Goal: Task Accomplishment & Management: Complete application form

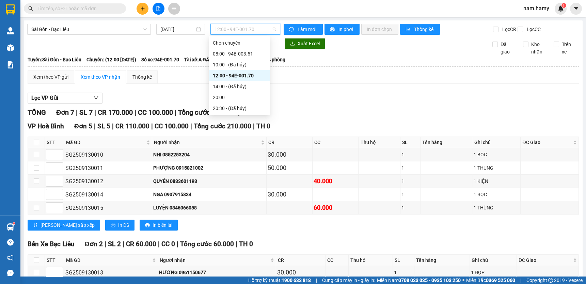
click at [221, 31] on span "12:00 - 94E-001.70" at bounding box center [246, 29] width 62 height 10
click at [234, 48] on div "08:00 - 94B-003.51" at bounding box center [239, 53] width 61 height 11
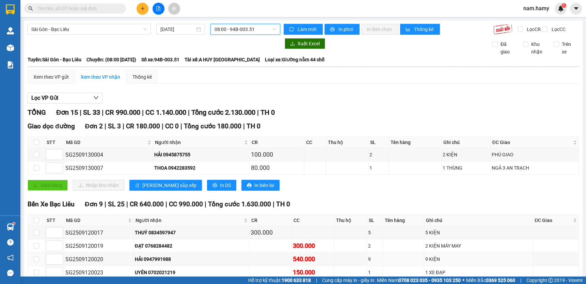
scroll to position [155, 0]
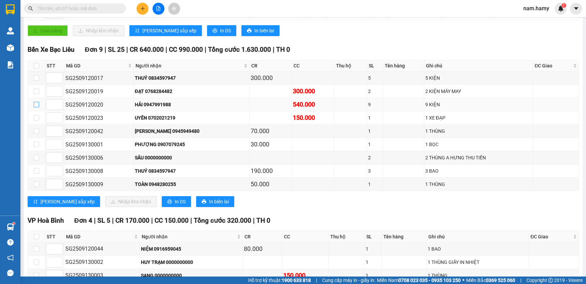
click at [35, 107] on input "checkbox" at bounding box center [36, 104] width 5 height 5
checkbox input "true"
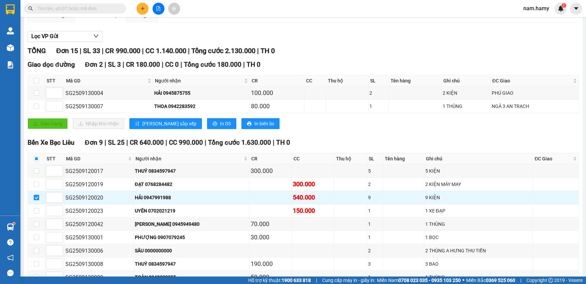
scroll to position [0, 0]
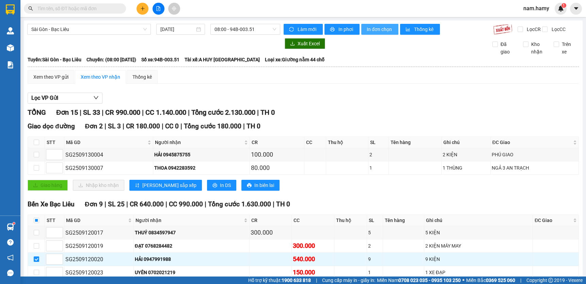
click at [385, 31] on span "In đơn chọn" at bounding box center [380, 29] width 26 height 7
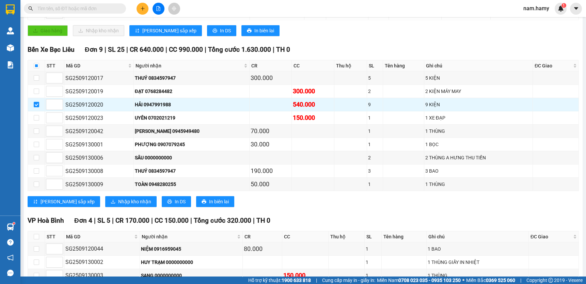
scroll to position [93, 0]
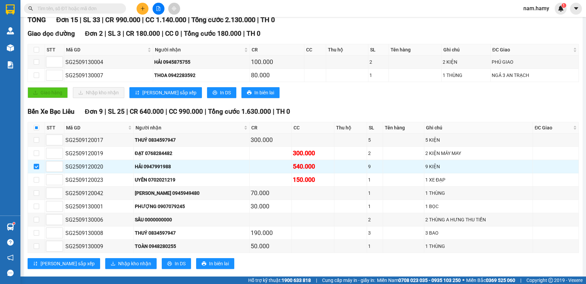
click at [108, 7] on input "text" at bounding box center [77, 8] width 80 height 7
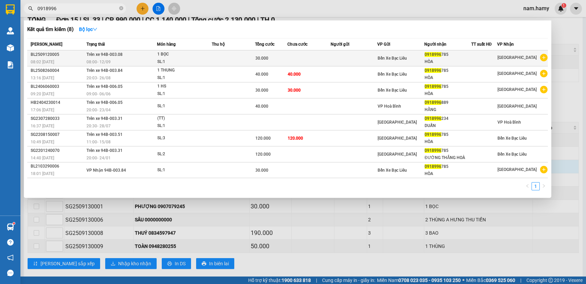
type input "0918996"
click at [209, 58] on div "SL: 1" at bounding box center [182, 61] width 51 height 7
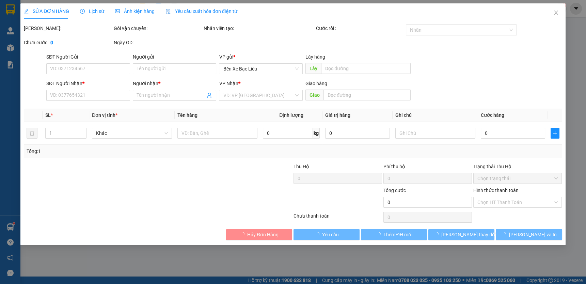
type input "0918996785"
type input "HÒA"
type input "30.000"
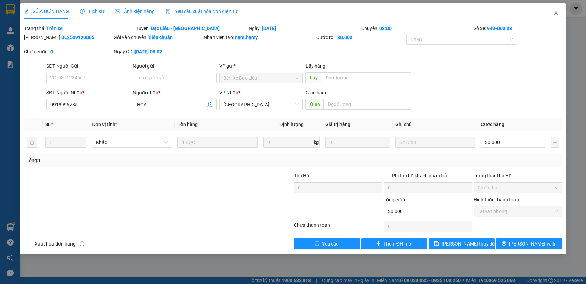
click at [559, 14] on span "Close" at bounding box center [556, 12] width 19 height 19
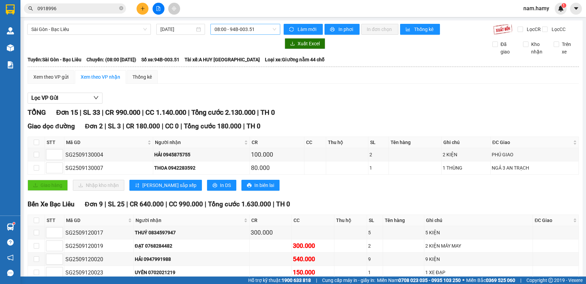
click at [233, 29] on span "08:00 - 94B-003.51" at bounding box center [246, 29] width 62 height 10
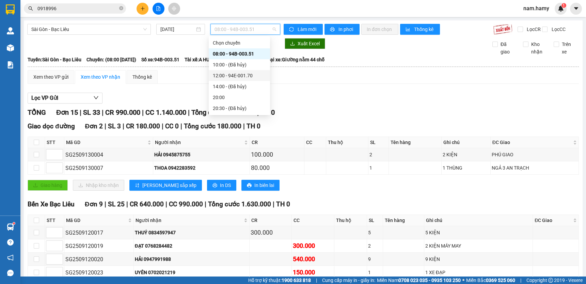
click at [249, 73] on div "12:00 - 94E-001.70" at bounding box center [239, 75] width 53 height 7
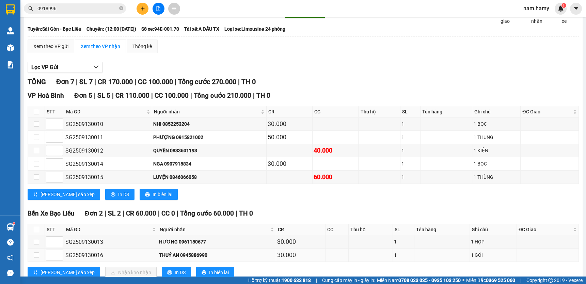
scroll to position [56, 0]
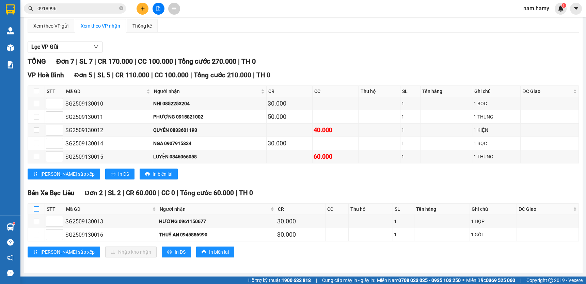
click at [37, 209] on input "checkbox" at bounding box center [36, 208] width 5 height 5
checkbox input "true"
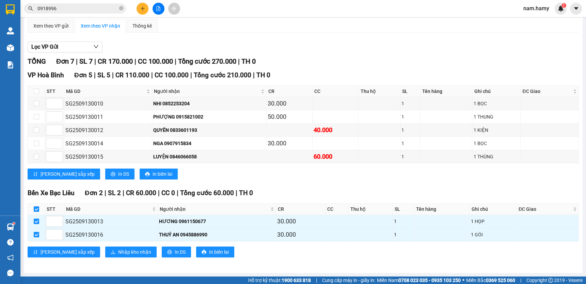
scroll to position [0, 0]
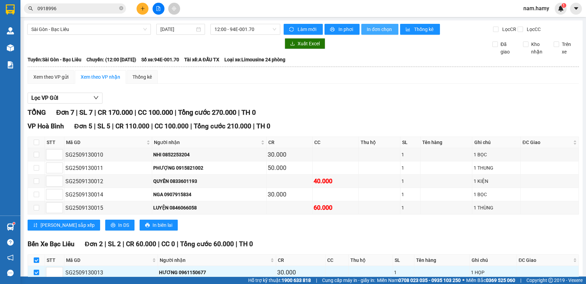
click at [384, 28] on span "In đơn chọn" at bounding box center [380, 29] width 26 height 7
click at [143, 10] on icon "plus" at bounding box center [142, 8] width 5 height 5
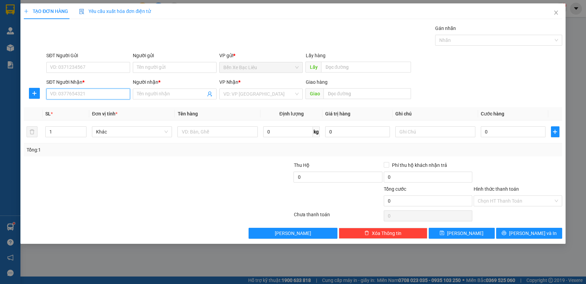
click at [119, 97] on input "SĐT Người Nhận *" at bounding box center [88, 94] width 84 height 11
click at [112, 107] on div "0903301621 - [PERSON_NAME]" at bounding box center [88, 107] width 76 height 7
type input "0903301621"
type input "NGỌC TRƯỜNG"
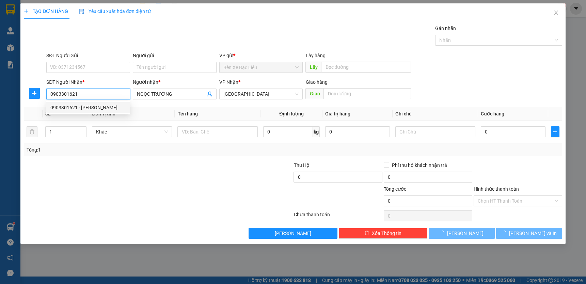
type input "50.000"
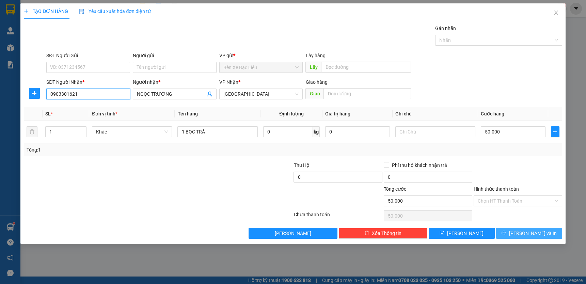
type input "0903301621"
click at [525, 231] on span "[PERSON_NAME] và In" at bounding box center [533, 233] width 48 height 7
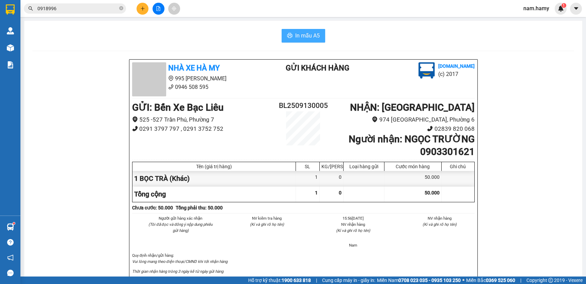
click at [313, 35] on span "In mẫu A5" at bounding box center [307, 35] width 25 height 9
click at [141, 10] on icon "plus" at bounding box center [142, 8] width 5 height 5
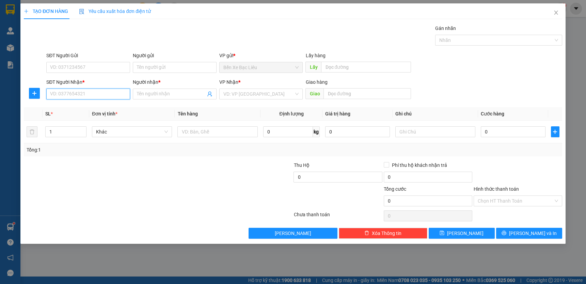
click at [107, 92] on input "SĐT Người Nhận *" at bounding box center [88, 94] width 84 height 11
drag, startPoint x: 105, startPoint y: 109, endPoint x: 123, endPoint y: 106, distance: 18.3
click at [105, 109] on div "0935127272 - OANH" at bounding box center [88, 107] width 76 height 7
type input "0935127272"
type input "OANH"
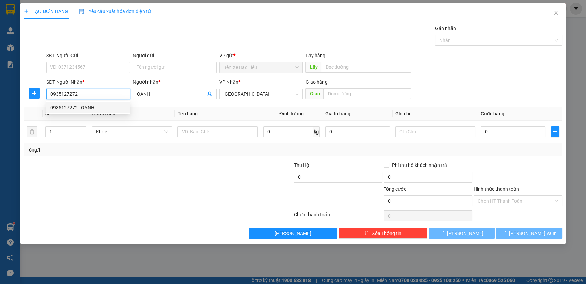
type input "240.000"
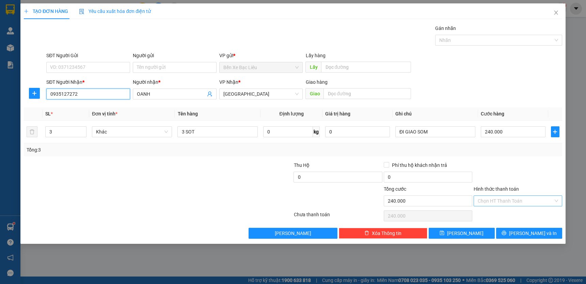
type input "0935127272"
click at [529, 197] on input "Hình thức thanh toán" at bounding box center [516, 201] width 76 height 10
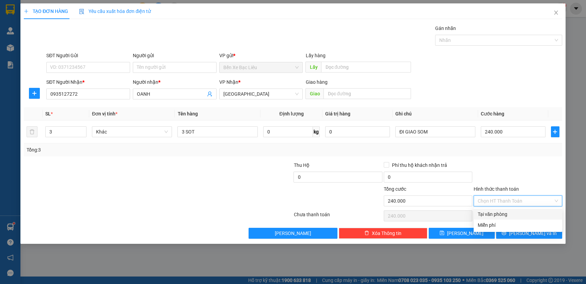
click at [529, 211] on div "Tại văn phòng" at bounding box center [518, 214] width 80 height 7
type input "0"
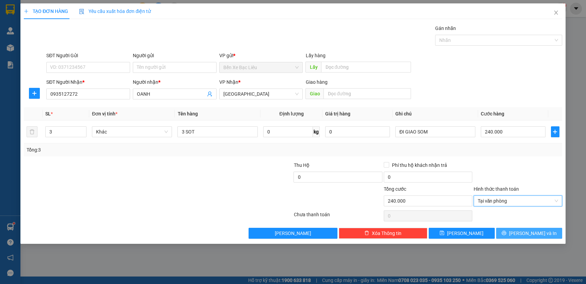
click at [541, 232] on span "[PERSON_NAME] và In" at bounding box center [533, 233] width 48 height 7
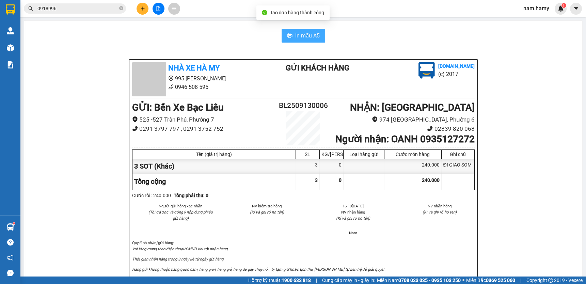
click at [306, 32] on span "In mẫu A5" at bounding box center [307, 35] width 25 height 9
click at [145, 11] on button at bounding box center [143, 9] width 12 height 12
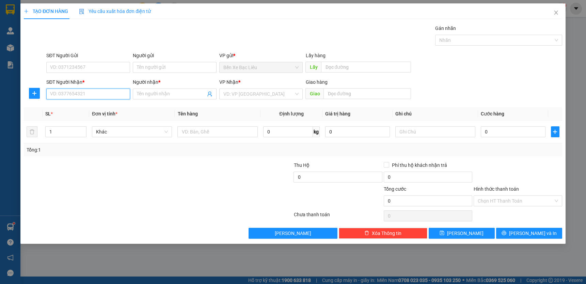
click at [112, 93] on input "SĐT Người Nhận *" at bounding box center [88, 94] width 84 height 11
type input "0919479022"
click at [75, 107] on div "0919479022 - LỆ" at bounding box center [88, 107] width 76 height 7
type input "LỆ"
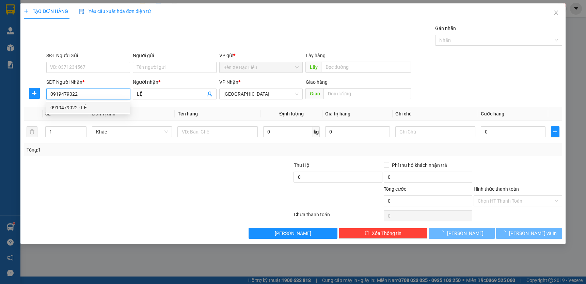
type input "60.000"
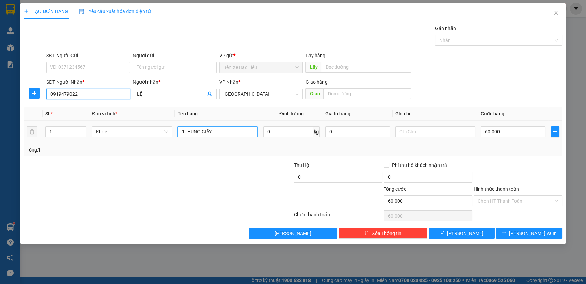
type input "0919479022"
click at [222, 135] on input "1THUNG GIÂY" at bounding box center [218, 131] width 80 height 11
type input "1 THÙNG"
click at [512, 135] on input "60.000" at bounding box center [513, 131] width 65 height 11
type input "0"
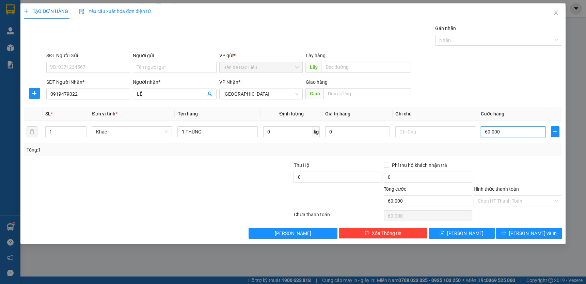
type input "0"
click at [485, 130] on input "0" at bounding box center [513, 131] width 65 height 11
type input "30"
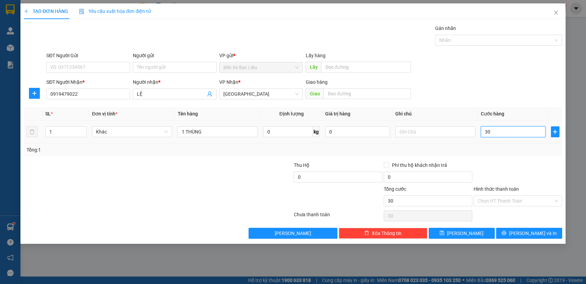
type input "30"
type input "30.000"
click at [213, 127] on td "1 THÙNG" at bounding box center [218, 132] width 86 height 23
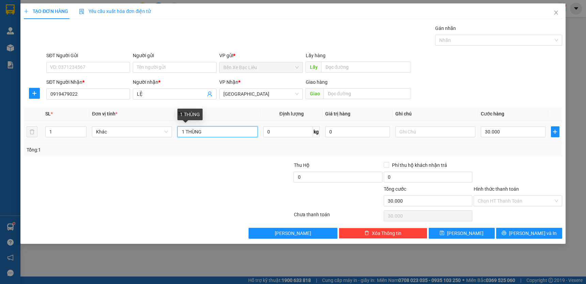
click at [230, 133] on input "1 THÙNG" at bounding box center [218, 131] width 80 height 11
type input "1 THÙNG NHỎ"
click at [512, 199] on input "Hình thức thanh toán" at bounding box center [516, 201] width 76 height 10
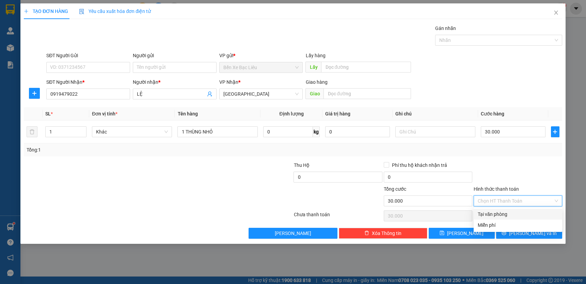
click at [512, 214] on div "Tại văn phòng" at bounding box center [518, 214] width 80 height 7
type input "0"
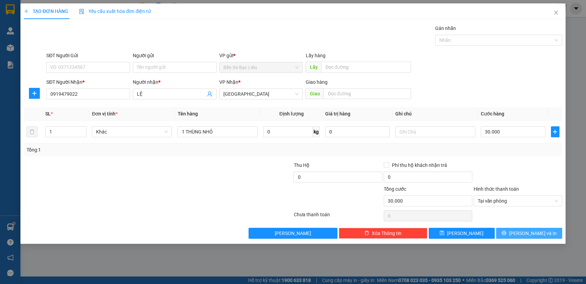
click at [525, 234] on span "[PERSON_NAME] và In" at bounding box center [533, 233] width 48 height 7
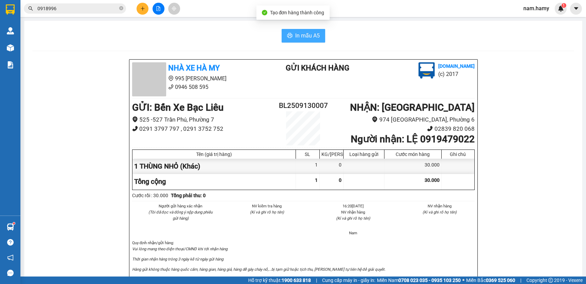
click at [292, 39] on button "In mẫu A5" at bounding box center [304, 36] width 44 height 14
click at [146, 8] on button at bounding box center [143, 9] width 12 height 12
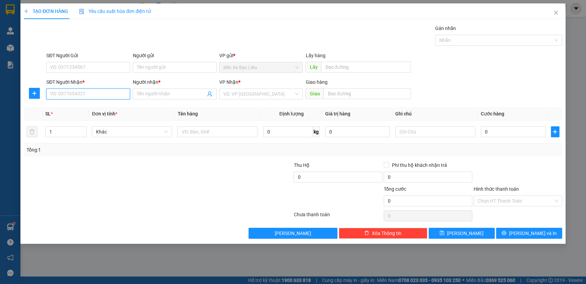
click at [118, 92] on input "SĐT Người Nhận *" at bounding box center [88, 94] width 84 height 11
click at [89, 107] on div "0779509175 - THƯ" at bounding box center [88, 107] width 76 height 7
type input "0779509175"
type input "THƯ"
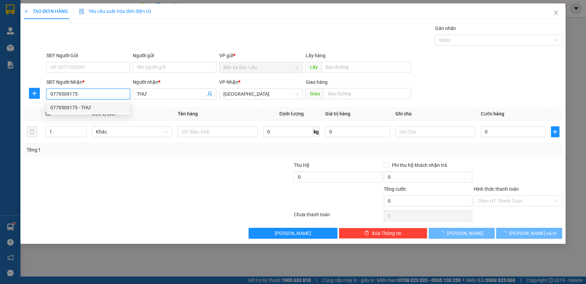
type input "140.000"
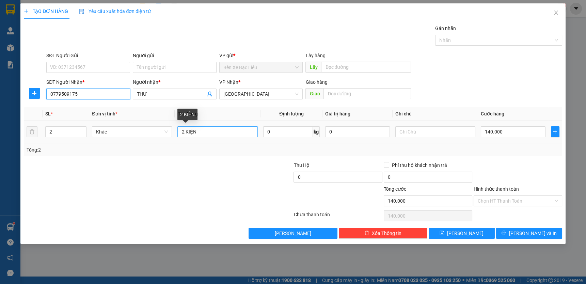
type input "0779509175"
click at [217, 135] on input "2 KIỆN" at bounding box center [218, 131] width 80 height 11
type input "2"
type input "1 KIỆN BAO"
click at [65, 129] on input "2" at bounding box center [66, 132] width 41 height 10
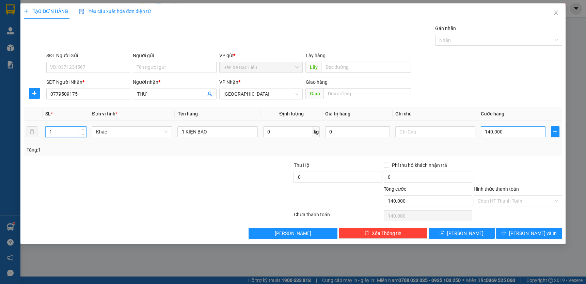
type input "1"
click at [516, 134] on input "140.000" at bounding box center [513, 131] width 65 height 11
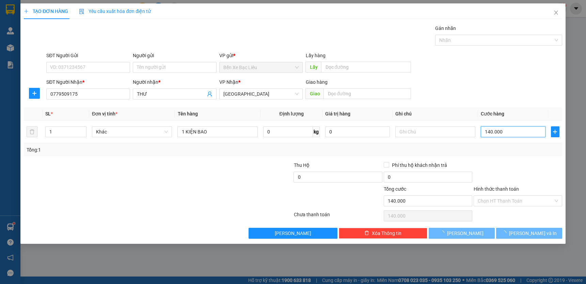
type input "0"
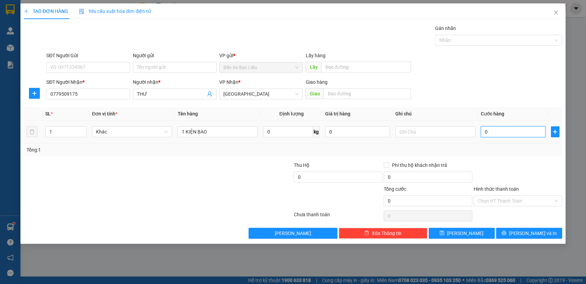
drag, startPoint x: 484, startPoint y: 132, endPoint x: 484, endPoint y: 115, distance: 17.0
click at [484, 132] on input "0" at bounding box center [513, 131] width 65 height 11
type input "60"
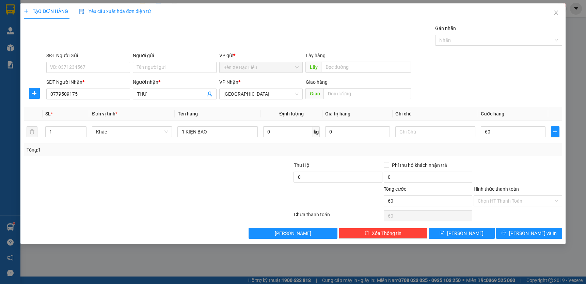
type input "60.000"
drag, startPoint x: 510, startPoint y: 154, endPoint x: 548, endPoint y: 169, distance: 40.5
click at [511, 154] on div "Tổng: 1" at bounding box center [293, 149] width 539 height 13
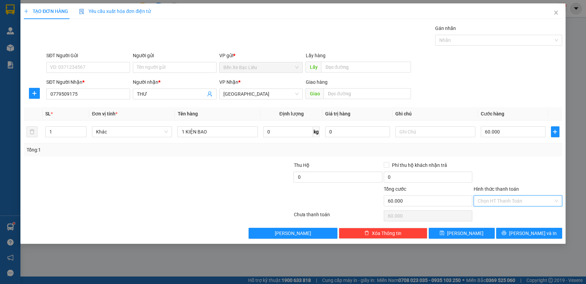
click at [549, 201] on input "Hình thức thanh toán" at bounding box center [516, 201] width 76 height 10
click at [545, 214] on div "Tại văn phòng" at bounding box center [518, 214] width 80 height 7
type input "0"
click at [537, 235] on span "[PERSON_NAME] và In" at bounding box center [533, 233] width 48 height 7
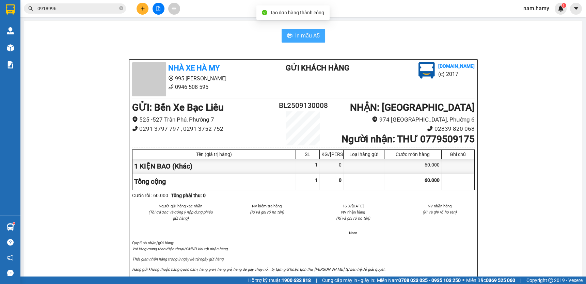
click at [309, 37] on span "In mẫu A5" at bounding box center [307, 35] width 25 height 9
click at [145, 10] on button at bounding box center [143, 9] width 12 height 12
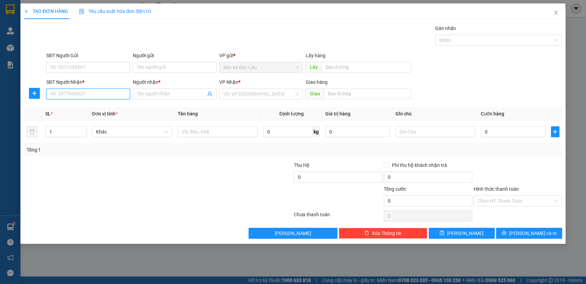
click at [110, 92] on input "SĐT Người Nhận *" at bounding box center [88, 94] width 84 height 11
click at [243, 95] on input "search" at bounding box center [259, 94] width 71 height 10
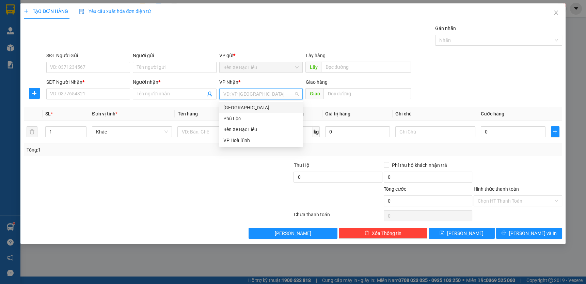
click at [257, 104] on div "[GEOGRAPHIC_DATA]" at bounding box center [262, 107] width 76 height 7
click at [198, 138] on div at bounding box center [218, 132] width 80 height 14
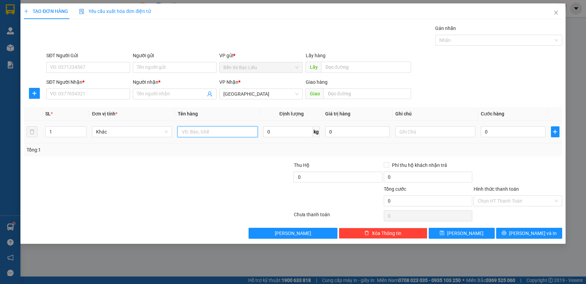
click at [204, 128] on input "text" at bounding box center [218, 131] width 80 height 11
type input "1 BAO THƯ"
click at [501, 133] on input "0" at bounding box center [513, 131] width 65 height 11
type input "3"
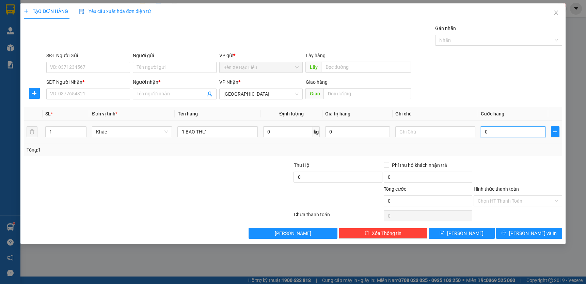
type input "3"
type input "30"
type input "30.000"
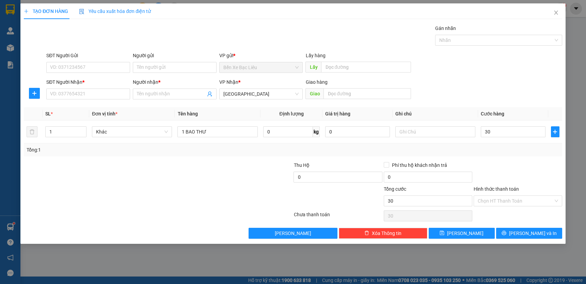
type input "30.000"
click at [520, 164] on div at bounding box center [518, 173] width 90 height 24
click at [522, 197] on input "Hình thức thanh toán" at bounding box center [516, 201] width 76 height 10
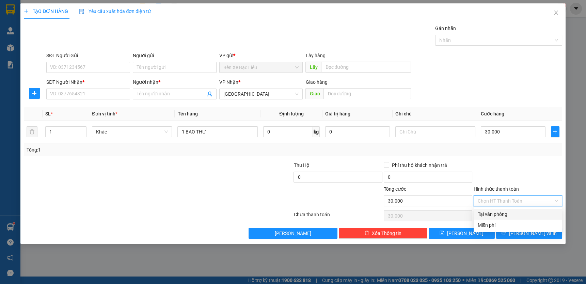
click at [521, 217] on div "Tại văn phòng" at bounding box center [518, 214] width 80 height 7
type input "0"
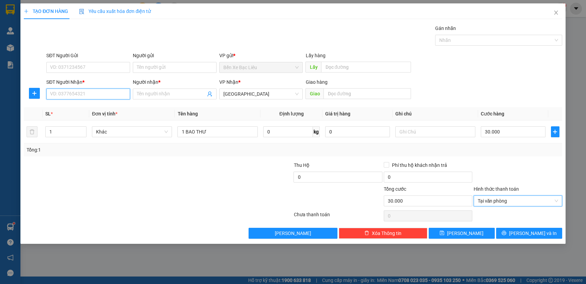
click at [118, 98] on input "SĐT Người Nhận *" at bounding box center [88, 94] width 84 height 11
type input "0765050841"
click at [156, 92] on input "Người nhận *" at bounding box center [171, 93] width 69 height 7
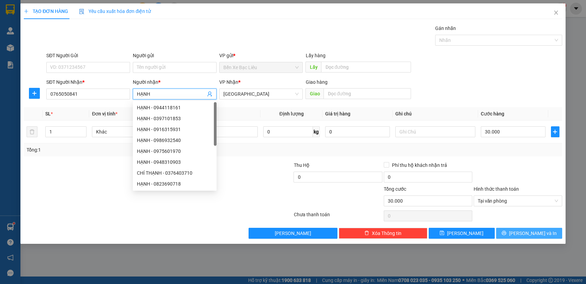
type input "HẠNH"
drag, startPoint x: 533, startPoint y: 234, endPoint x: 531, endPoint y: 229, distance: 5.1
click at [533, 234] on span "[PERSON_NAME] và In" at bounding box center [533, 233] width 48 height 7
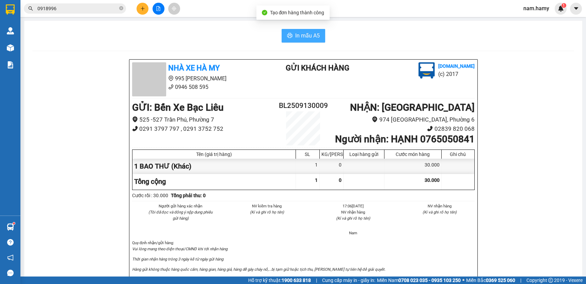
drag, startPoint x: 313, startPoint y: 34, endPoint x: 340, endPoint y: 2, distance: 42.1
click at [313, 34] on span "In mẫu A5" at bounding box center [307, 35] width 25 height 9
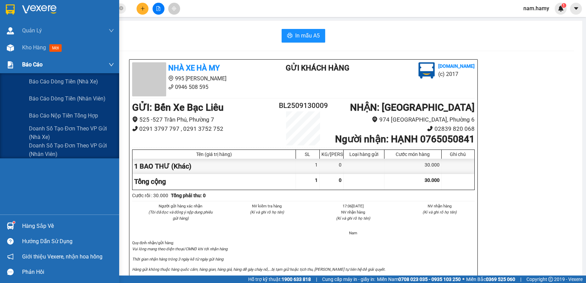
drag, startPoint x: 9, startPoint y: 62, endPoint x: 13, endPoint y: 64, distance: 4.1
click at [10, 63] on img at bounding box center [10, 64] width 7 height 7
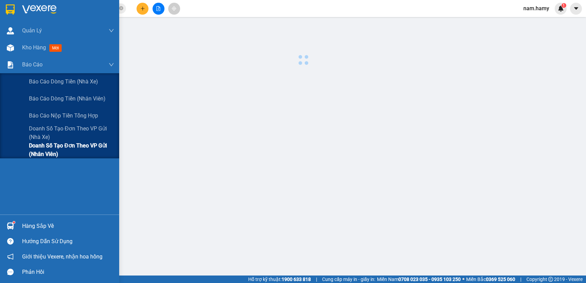
click at [72, 149] on span "Doanh số tạo đơn theo VP gửi (nhân viên)" at bounding box center [71, 149] width 85 height 17
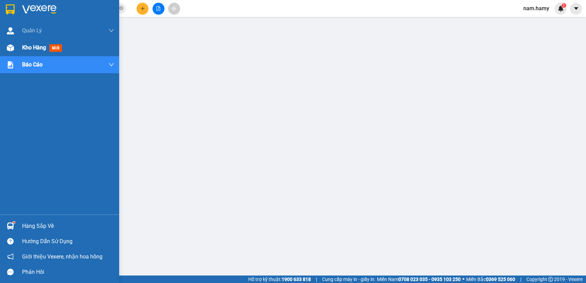
click at [14, 50] on img at bounding box center [10, 47] width 7 height 7
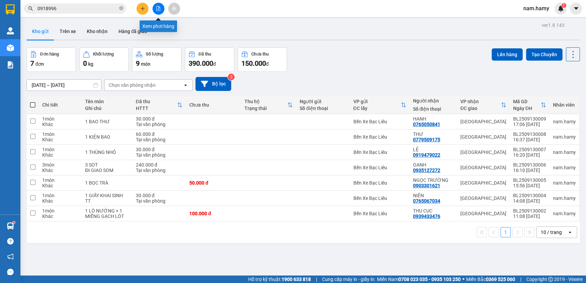
click at [163, 10] on button at bounding box center [159, 9] width 12 height 12
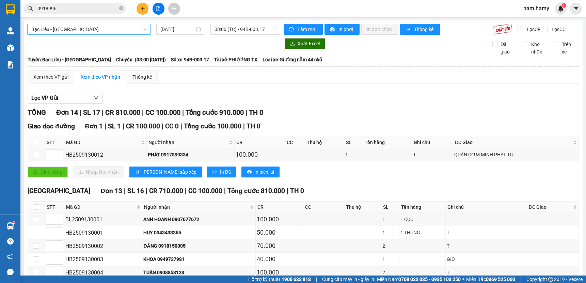
click at [124, 28] on span "Bạc Liêu - [GEOGRAPHIC_DATA]" at bounding box center [89, 29] width 116 height 10
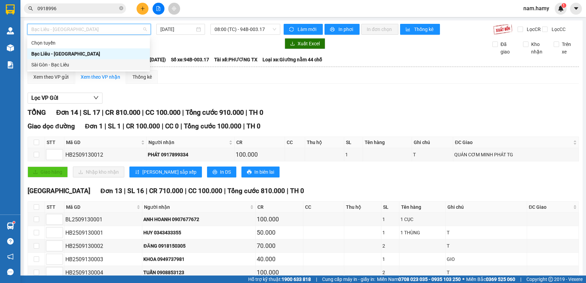
click at [127, 59] on div "Sài Gòn - Bạc Liêu" at bounding box center [88, 64] width 123 height 11
type input "[DATE]"
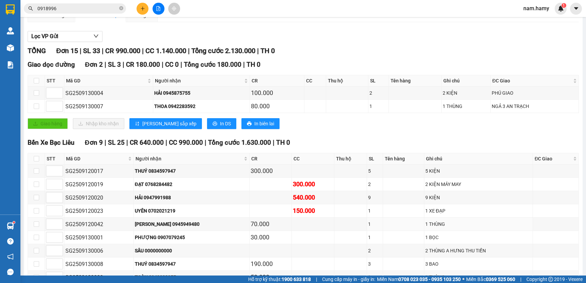
scroll to position [155, 0]
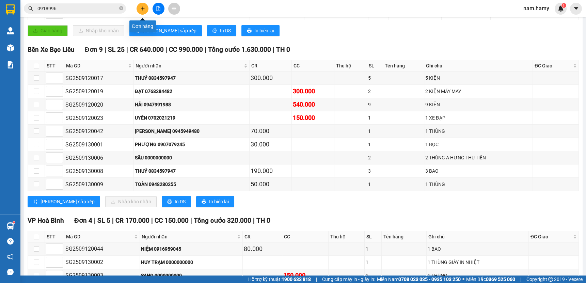
click at [140, 10] on button at bounding box center [143, 9] width 12 height 12
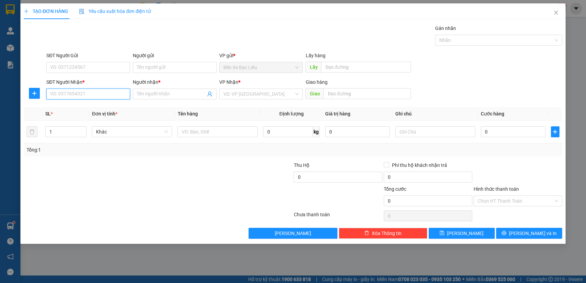
click at [121, 97] on input "SĐT Người Nhận *" at bounding box center [88, 94] width 84 height 11
click at [92, 107] on div "0961562381 - CÀ NÂU" at bounding box center [88, 107] width 76 height 7
type input "0961562381"
type input "CÀ NÂU"
type input "70.000"
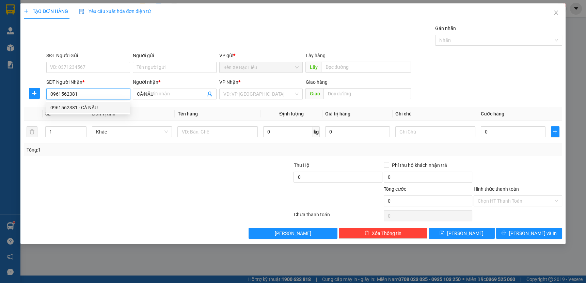
type input "70.000"
type input "0961562381"
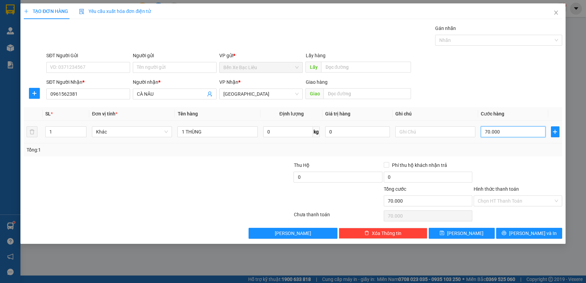
click at [507, 133] on input "70.000" at bounding box center [513, 131] width 65 height 11
type input "0"
click at [484, 131] on input "0" at bounding box center [513, 131] width 65 height 11
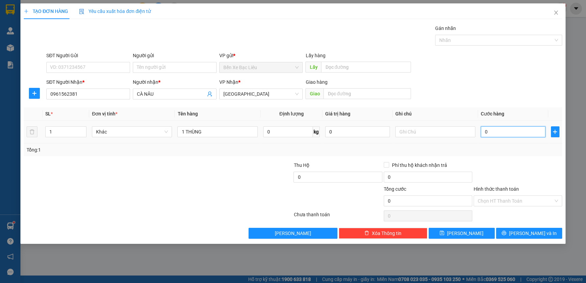
type input "50"
type input "50.000"
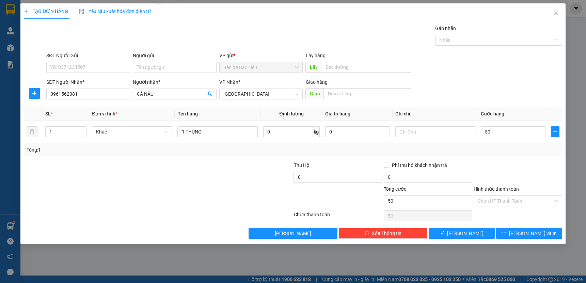
type input "50.000"
click at [203, 200] on div at bounding box center [248, 197] width 90 height 24
click at [538, 200] on input "Hình thức thanh toán" at bounding box center [516, 201] width 76 height 10
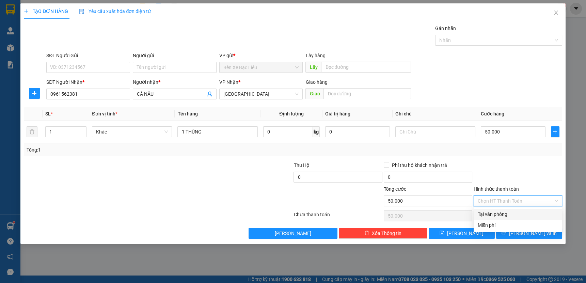
click at [538, 213] on div "Tại văn phòng" at bounding box center [518, 214] width 80 height 7
type input "0"
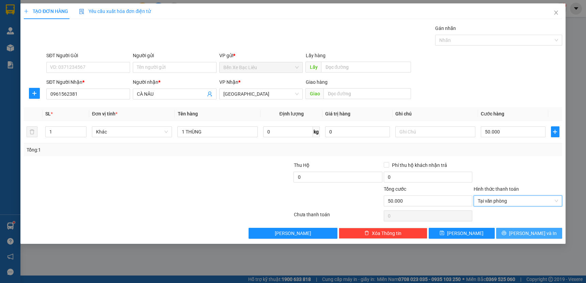
click at [540, 232] on span "[PERSON_NAME] và In" at bounding box center [533, 233] width 48 height 7
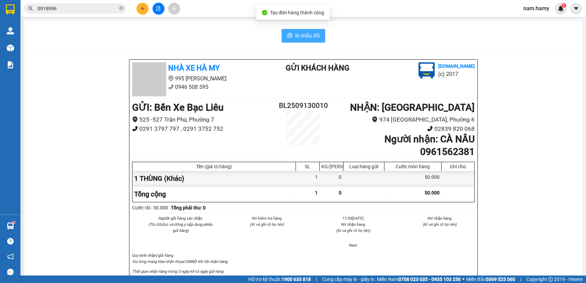
click at [311, 41] on button "In mẫu A5" at bounding box center [304, 36] width 44 height 14
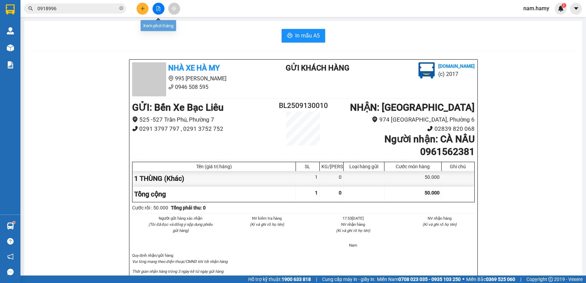
click at [156, 11] on icon "file-add" at bounding box center [158, 8] width 5 height 5
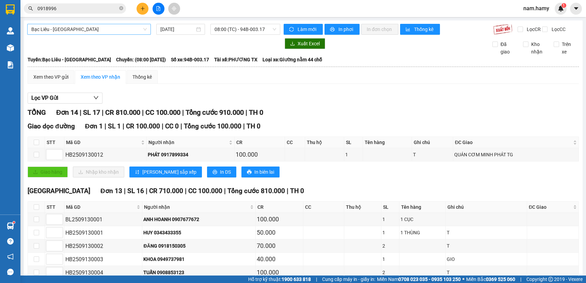
click at [142, 32] on span "Bạc Liêu - [GEOGRAPHIC_DATA]" at bounding box center [89, 29] width 116 height 10
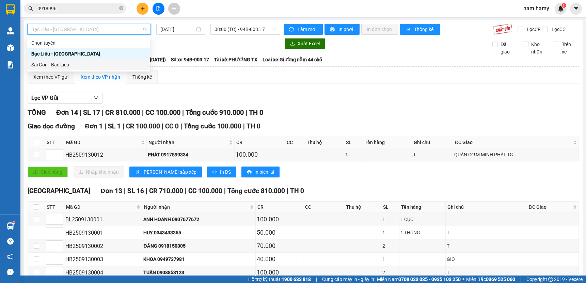
click at [116, 62] on div "Sài Gòn - Bạc Liêu" at bounding box center [88, 64] width 114 height 7
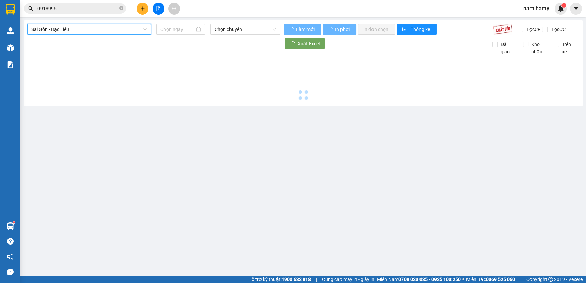
type input "[DATE]"
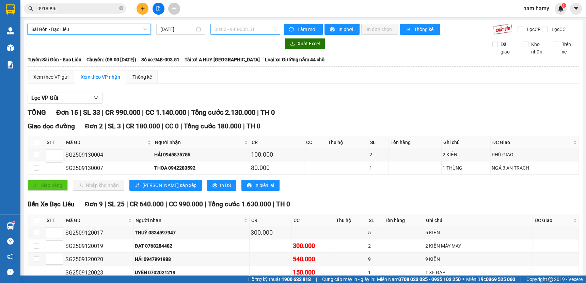
click at [238, 29] on span "08:00 - 94B-003.51" at bounding box center [246, 29] width 62 height 10
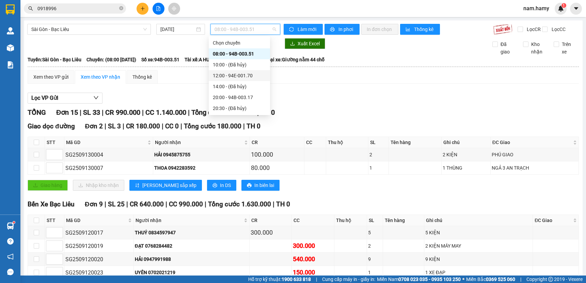
click at [231, 73] on div "12:00 - 94E-001.70" at bounding box center [239, 75] width 53 height 7
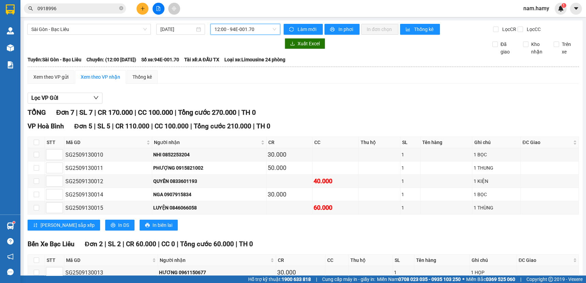
drag, startPoint x: 230, startPoint y: 31, endPoint x: 231, endPoint y: 40, distance: 8.2
click at [230, 32] on span "12:00 - 94E-001.70" at bounding box center [246, 29] width 62 height 10
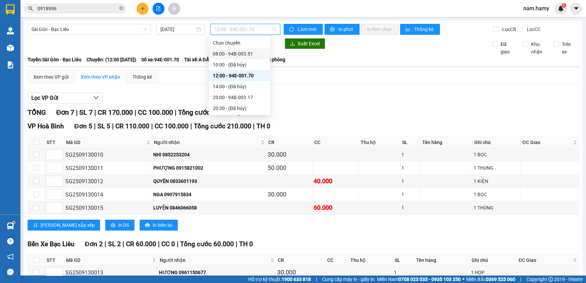
click at [234, 51] on div "08:00 - 94B-003.51" at bounding box center [239, 53] width 53 height 7
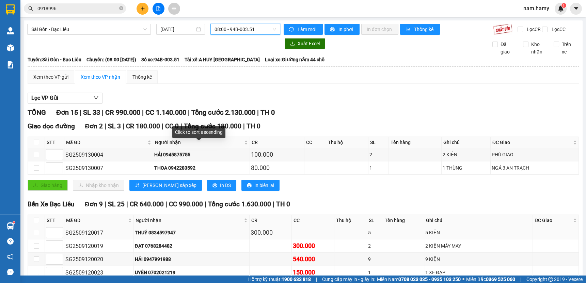
scroll to position [93, 0]
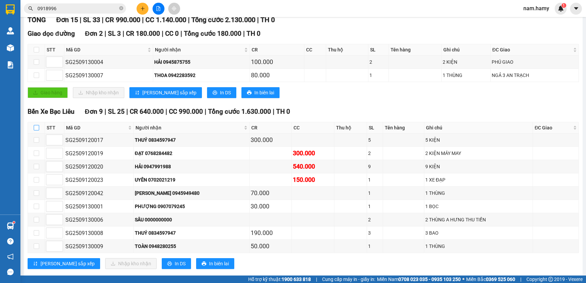
click at [37, 130] on input "checkbox" at bounding box center [36, 127] width 5 height 5
checkbox input "true"
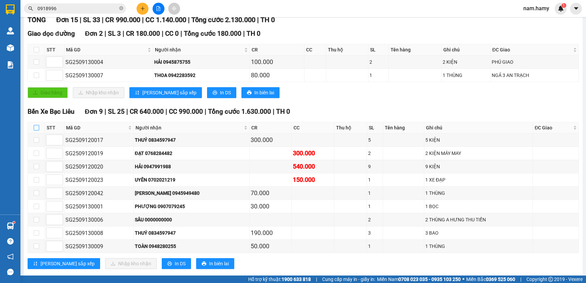
checkbox input "true"
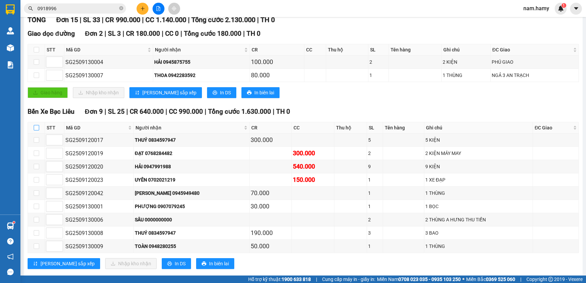
checkbox input "true"
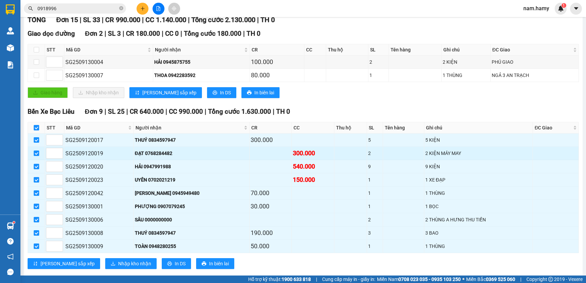
scroll to position [0, 0]
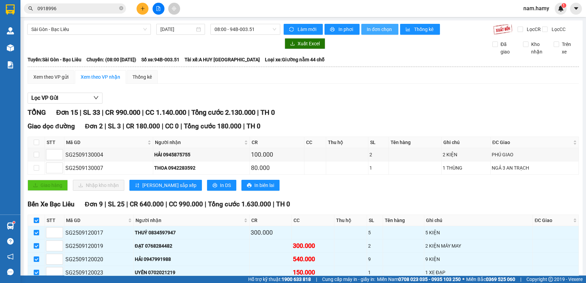
click at [371, 29] on span "In đơn chọn" at bounding box center [380, 29] width 26 height 7
click at [242, 34] on div "08:00 - 94B-003.51" at bounding box center [246, 29] width 70 height 11
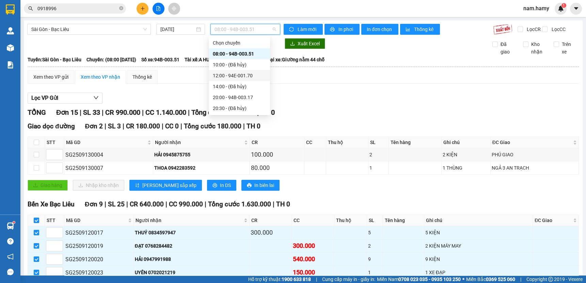
click at [245, 74] on div "12:00 - 94E-001.70" at bounding box center [239, 75] width 53 height 7
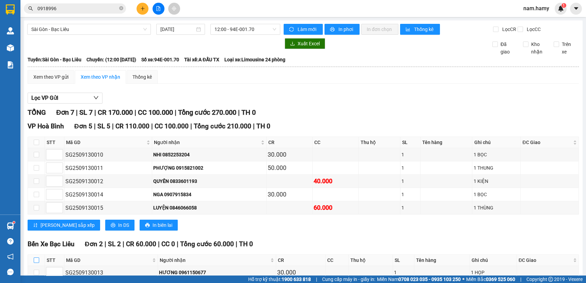
click at [37, 258] on input "checkbox" at bounding box center [36, 260] width 5 height 5
checkbox input "true"
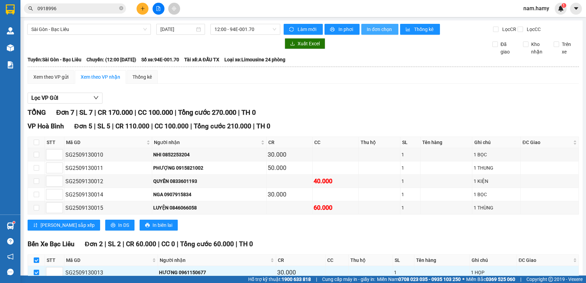
click at [373, 27] on span "In đơn chọn" at bounding box center [380, 29] width 26 height 7
click at [142, 10] on icon "plus" at bounding box center [142, 8] width 5 height 5
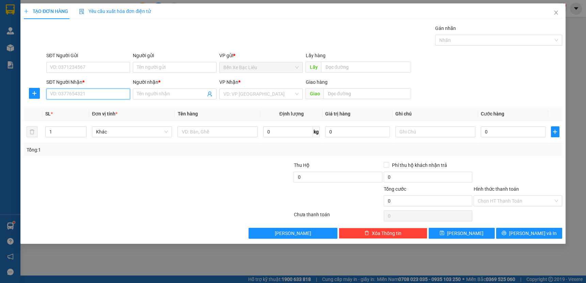
click at [107, 92] on input "SĐT Người Nhận *" at bounding box center [88, 94] width 84 height 11
click at [104, 106] on div "0949057734 - [PERSON_NAME]" at bounding box center [88, 107] width 76 height 7
type input "0949057734"
type input "[PERSON_NAME]"
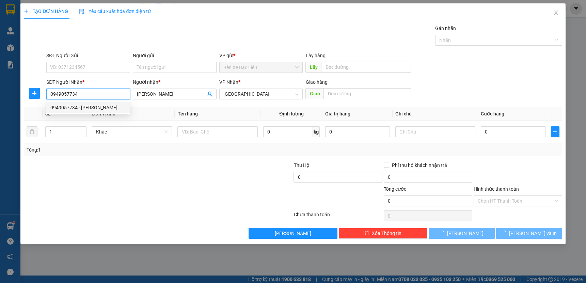
type input "70.000"
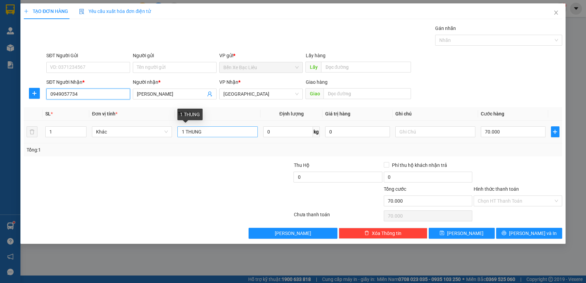
type input "0949057734"
click at [216, 132] on input "1 THUNG" at bounding box center [218, 131] width 80 height 11
type input "1 KIỆN"
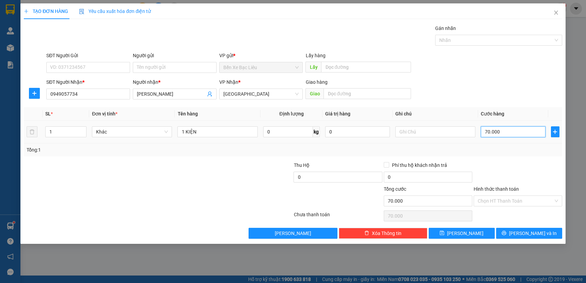
click at [535, 133] on input "70.000" at bounding box center [513, 131] width 65 height 11
drag, startPoint x: 449, startPoint y: 87, endPoint x: 429, endPoint y: 114, distance: 33.7
click at [429, 114] on th "Ghi chú" at bounding box center [436, 113] width 86 height 13
click at [505, 200] on input "Hình thức thanh toán" at bounding box center [516, 201] width 76 height 10
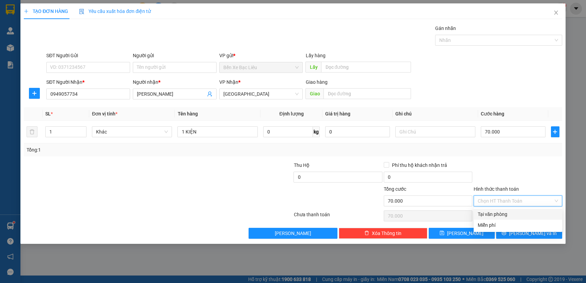
click at [502, 211] on div "Tại văn phòng" at bounding box center [518, 214] width 80 height 7
type input "0"
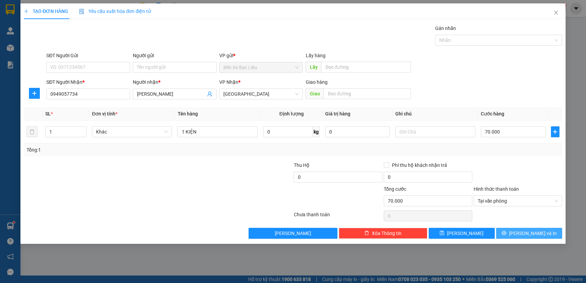
click at [507, 231] on icon "printer" at bounding box center [504, 233] width 5 height 5
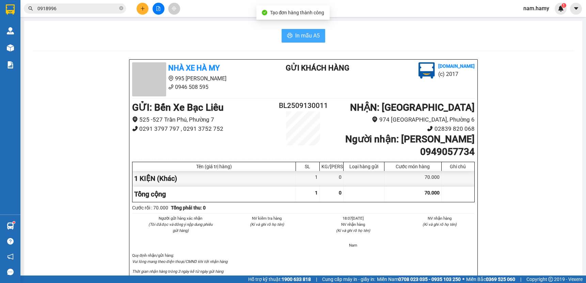
click at [306, 33] on span "In mẫu A5" at bounding box center [307, 35] width 25 height 9
click at [144, 8] on icon "plus" at bounding box center [142, 8] width 5 height 5
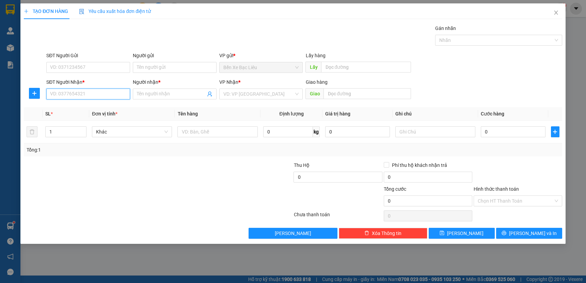
click at [112, 91] on input "SĐT Người Nhận *" at bounding box center [88, 94] width 84 height 11
drag, startPoint x: 165, startPoint y: 93, endPoint x: 208, endPoint y: 100, distance: 43.9
click at [168, 94] on input "Người nhận *" at bounding box center [171, 93] width 69 height 7
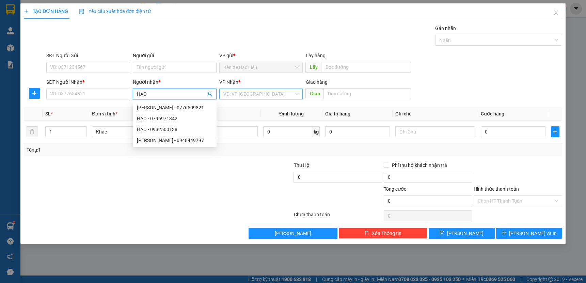
type input "HẠO"
click at [239, 97] on input "search" at bounding box center [259, 94] width 71 height 10
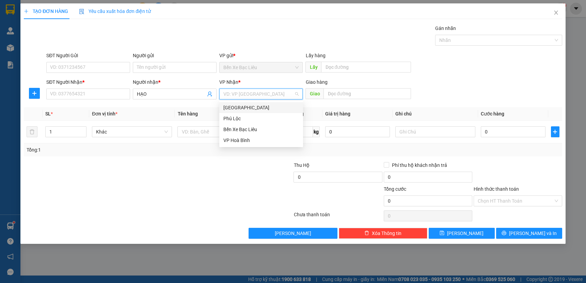
click at [249, 110] on div "[GEOGRAPHIC_DATA]" at bounding box center [262, 107] width 76 height 7
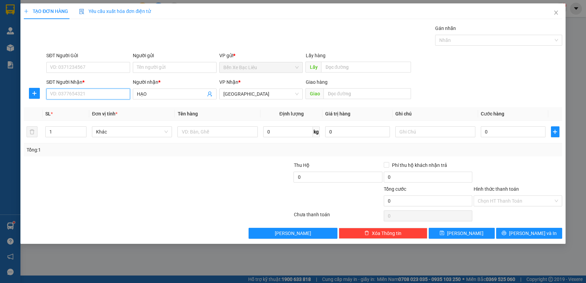
click at [98, 95] on input "SĐT Người Nhận *" at bounding box center [88, 94] width 84 height 11
click at [232, 129] on input "text" at bounding box center [218, 131] width 80 height 11
type input "1 CONGA"
click at [70, 94] on input "SĐT Người Nhận *" at bounding box center [88, 94] width 84 height 11
type input "0932500138"
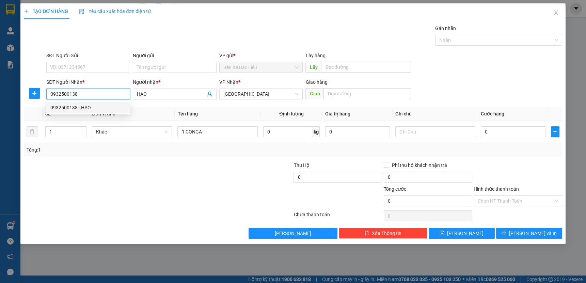
click at [65, 106] on div "0932500138 - HẠO" at bounding box center [88, 107] width 76 height 7
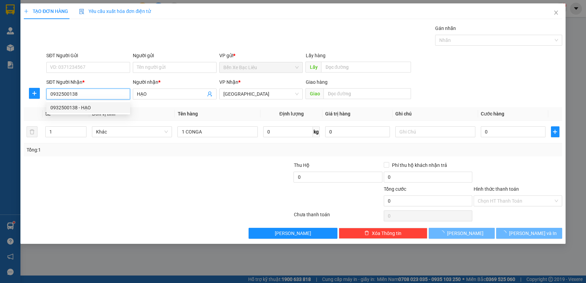
type input "40.000"
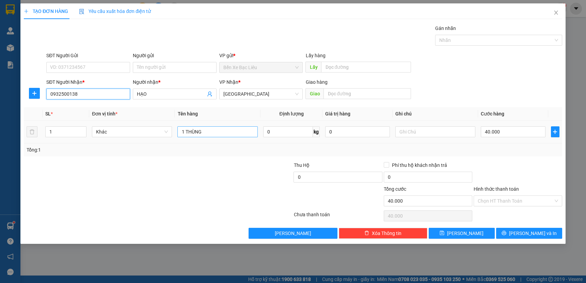
type input "0932500138"
drag, startPoint x: 207, startPoint y: 133, endPoint x: 503, endPoint y: 132, distance: 295.4
click at [208, 133] on input "1 THÙNG" at bounding box center [218, 131] width 80 height 11
type input "1 CON GÀ KHÔNG BAO SỐNG"
click at [510, 128] on input "40.000" at bounding box center [513, 131] width 65 height 11
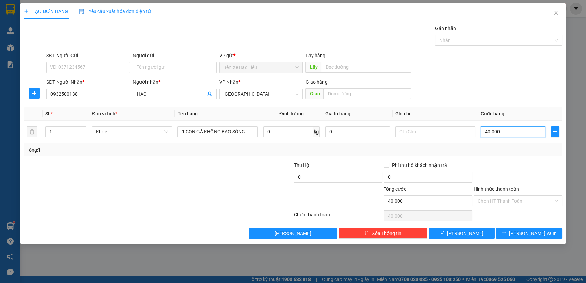
type input "0"
type input "2"
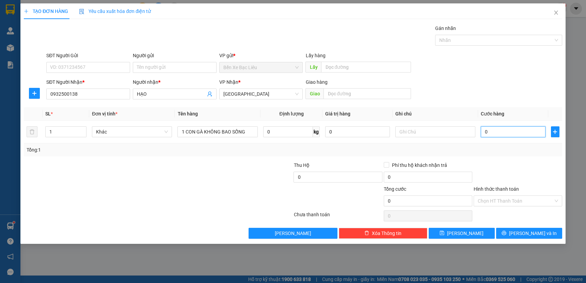
type input "02"
type input "0"
click at [481, 133] on input "0" at bounding box center [513, 131] width 65 height 11
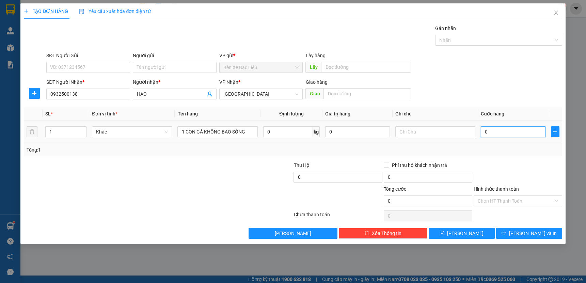
type input "20"
type input "200"
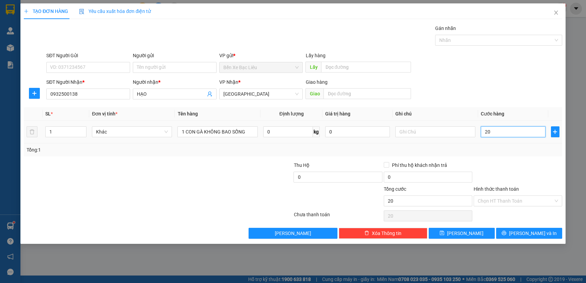
type input "200"
type input "2.000"
type input "200"
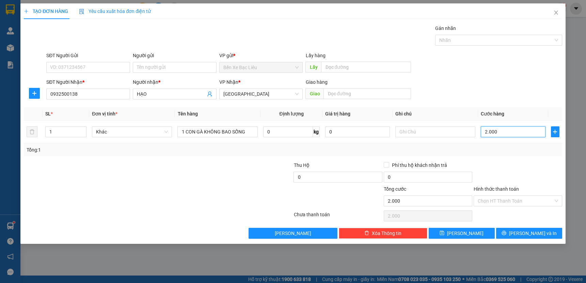
type input "200"
type input "200.000"
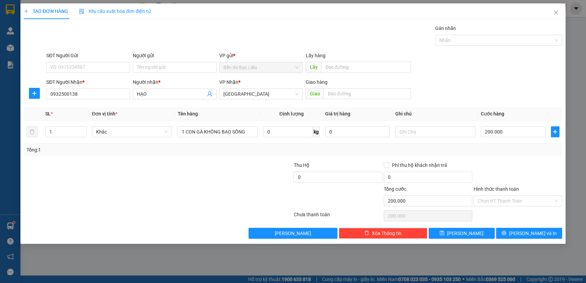
click at [514, 165] on div at bounding box center [518, 173] width 90 height 24
click at [527, 231] on span "[PERSON_NAME] và In" at bounding box center [533, 233] width 48 height 7
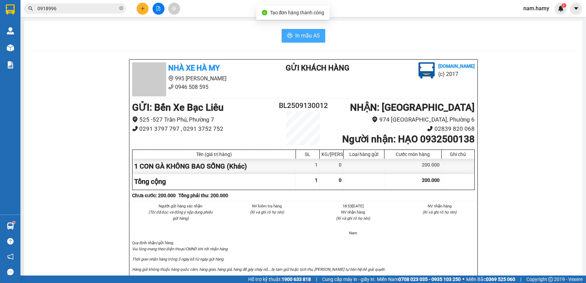
click at [303, 37] on span "In mẫu A5" at bounding box center [307, 35] width 25 height 9
click at [142, 10] on icon "plus" at bounding box center [142, 8] width 5 height 5
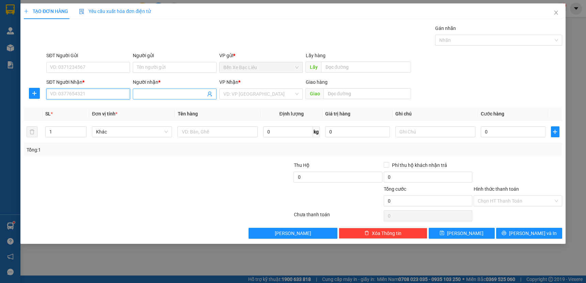
drag, startPoint x: 109, startPoint y: 95, endPoint x: 163, endPoint y: 89, distance: 54.2
click at [109, 95] on input "SĐT Người Nhận *" at bounding box center [88, 94] width 84 height 11
click at [93, 106] on div "0933080626 - XUÂN" at bounding box center [88, 107] width 76 height 7
type input "0933080626"
type input "XUÂN"
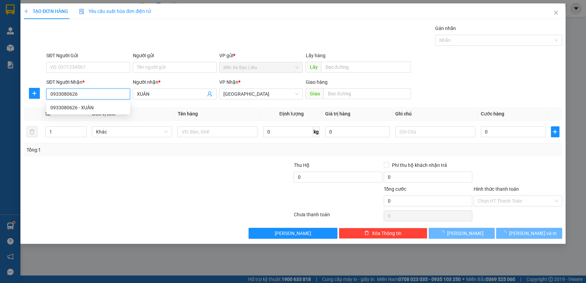
type input "40.000"
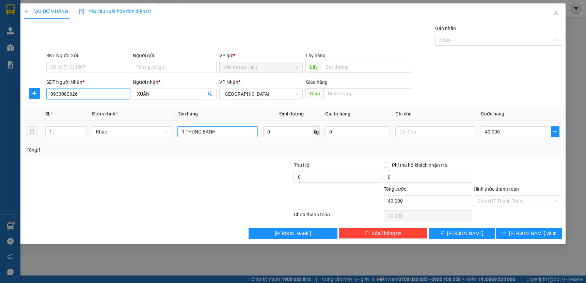
type input "0933080626"
click at [224, 133] on input "1 THUNG BANH" at bounding box center [218, 131] width 80 height 11
type input "1"
type input "2 BỌC"
drag, startPoint x: 56, startPoint y: 130, endPoint x: 286, endPoint y: 90, distance: 233.7
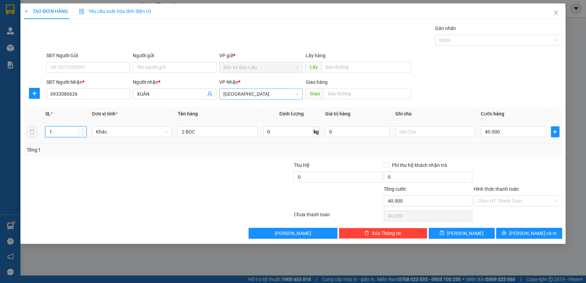
click at [56, 129] on input "1" at bounding box center [66, 132] width 41 height 10
type input "2"
drag, startPoint x: 522, startPoint y: 135, endPoint x: 585, endPoint y: 53, distance: 103.2
click at [524, 135] on input "40.000" at bounding box center [513, 131] width 65 height 11
type input "0"
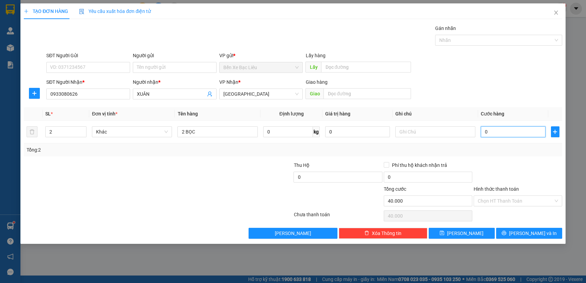
type input "0"
click at [484, 131] on input "0" at bounding box center [513, 131] width 65 height 11
type input "70"
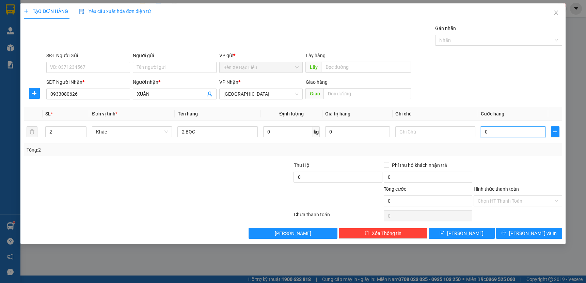
type input "70"
drag, startPoint x: 513, startPoint y: 144, endPoint x: 520, endPoint y: 178, distance: 35.1
click at [513, 145] on div "Tổng: 2" at bounding box center [293, 149] width 539 height 13
click at [540, 236] on span "[PERSON_NAME] và In" at bounding box center [533, 233] width 48 height 7
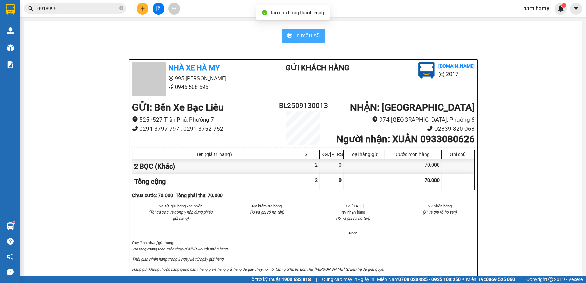
click at [311, 41] on button "In mẫu A5" at bounding box center [304, 36] width 44 height 14
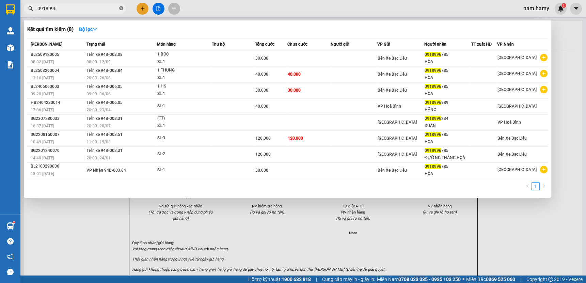
click at [123, 7] on icon "close-circle" at bounding box center [121, 8] width 4 height 4
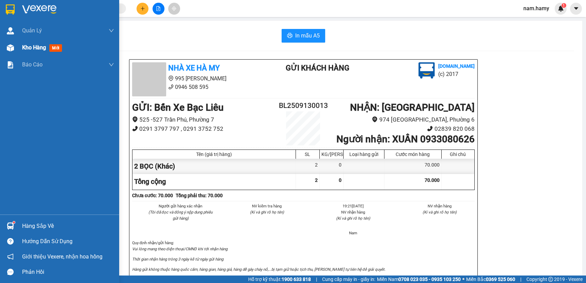
click at [19, 50] on div "Kho hàng mới" at bounding box center [59, 47] width 119 height 17
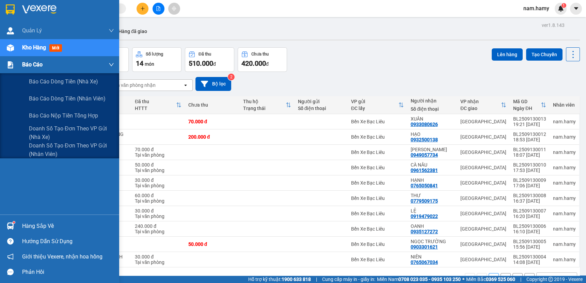
click at [9, 67] on img at bounding box center [10, 64] width 7 height 7
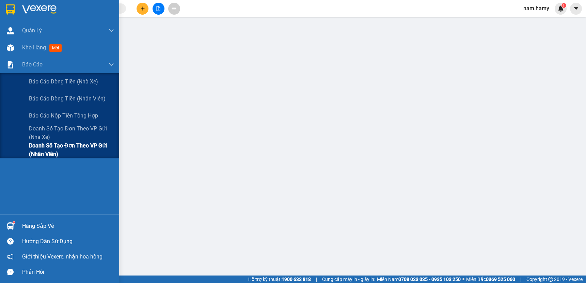
click at [51, 150] on span "Doanh số tạo đơn theo VP gửi (nhân viên)" at bounding box center [71, 149] width 85 height 17
